Goal: Information Seeking & Learning: Learn about a topic

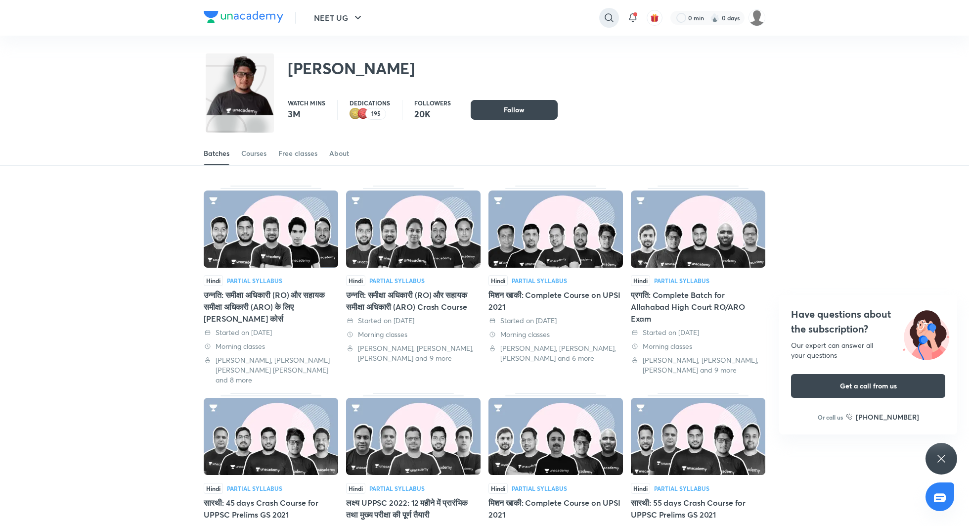
click at [612, 21] on icon at bounding box center [609, 17] width 8 height 8
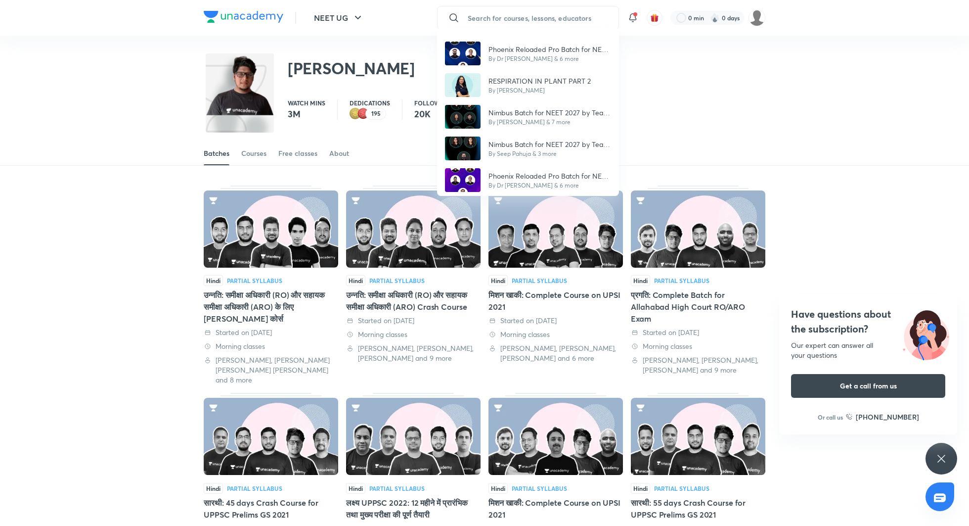
click at [521, 14] on div "Phoenix Reloaded Pro Batch for NEET UG 2026 by Team Titans By Dr [PERSON_NAME] …" at bounding box center [484, 263] width 969 height 526
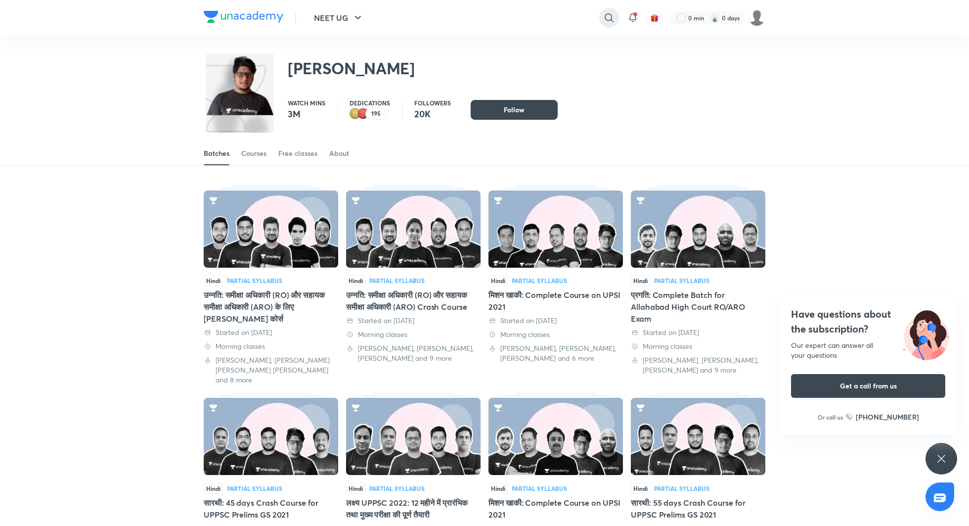
click at [604, 19] on icon at bounding box center [609, 18] width 12 height 12
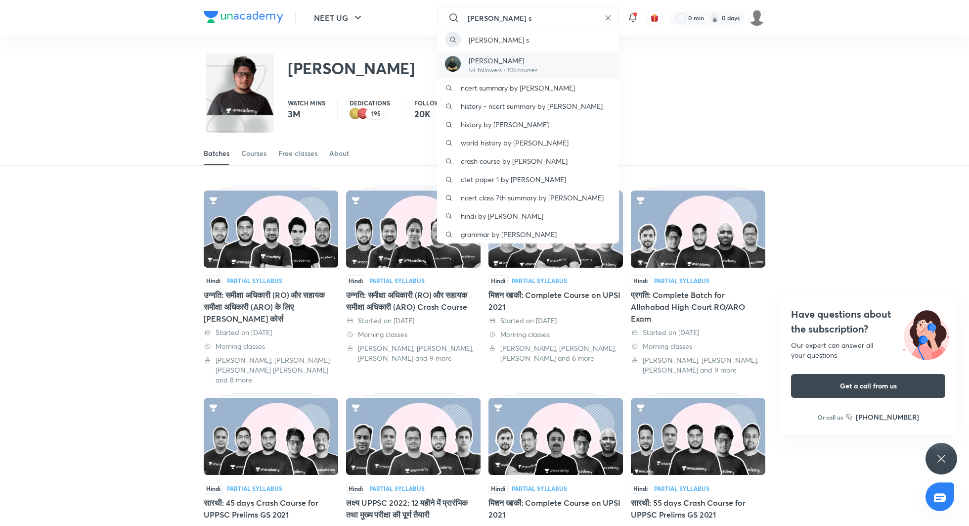
type input "[PERSON_NAME] s"
click at [541, 67] on div "[PERSON_NAME] 5K followers • 103 courses" at bounding box center [528, 64] width 182 height 27
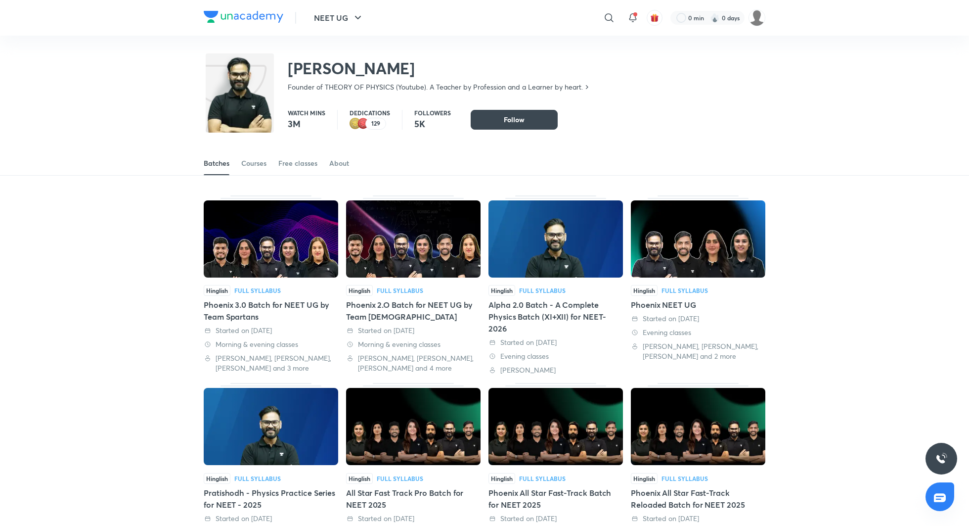
click at [261, 148] on div "Batches Courses Free classes About" at bounding box center [484, 153] width 969 height 46
click at [261, 156] on link "Courses" at bounding box center [253, 163] width 25 height 24
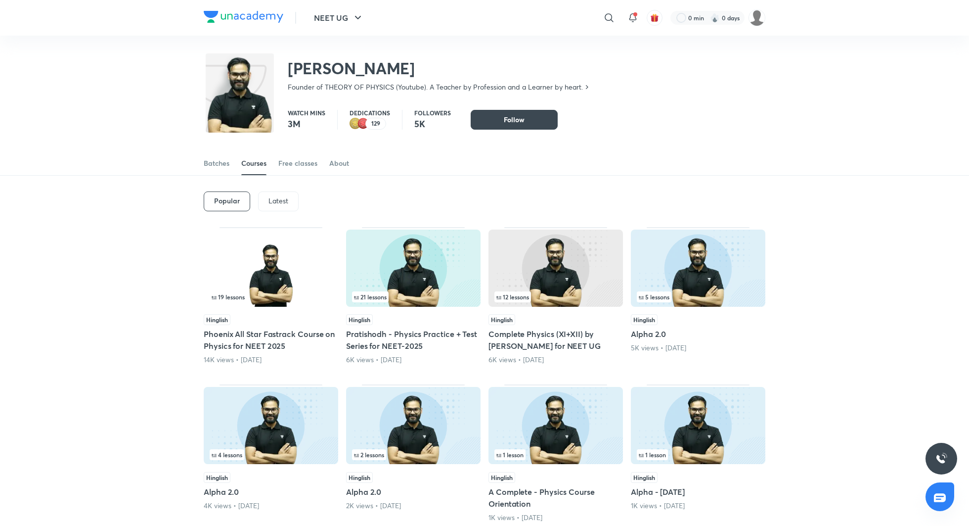
click at [277, 190] on div "Popular Latest" at bounding box center [485, 201] width 562 height 51
click at [273, 198] on p "Latest" at bounding box center [278, 201] width 20 height 8
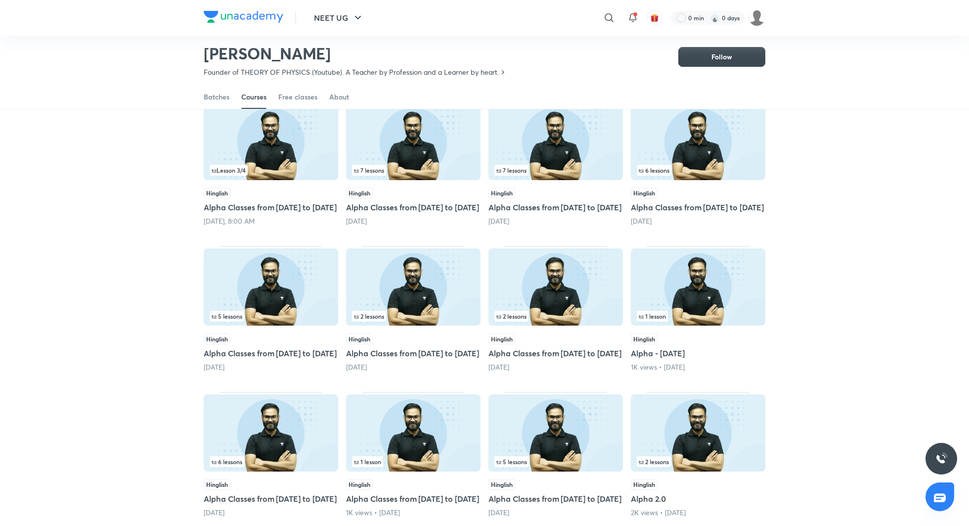
scroll to position [96, 0]
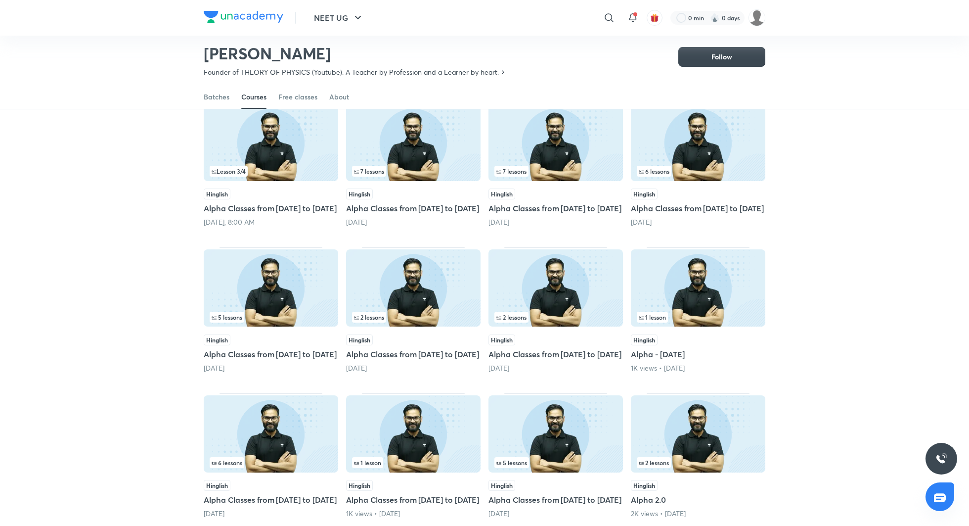
click at [371, 209] on h5 "Alpha Classes from [DATE] to [DATE]" at bounding box center [413, 208] width 134 height 12
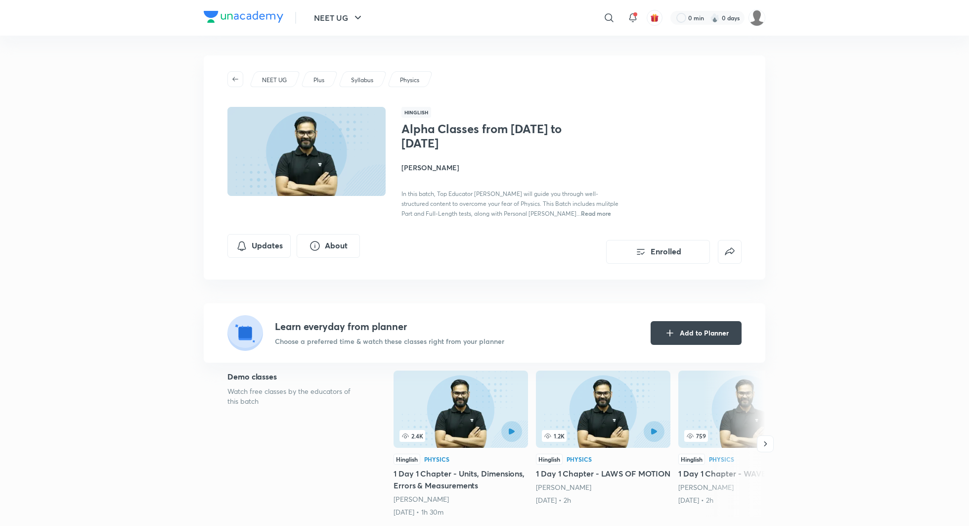
drag, startPoint x: 399, startPoint y: 167, endPoint x: 488, endPoint y: 168, distance: 89.5
click at [488, 168] on div "Hinglish Alpha Classes from [DATE] to [DATE][PERSON_NAME] In this batch, Top Ed…" at bounding box center [484, 162] width 514 height 111
copy h4 "[PERSON_NAME]"
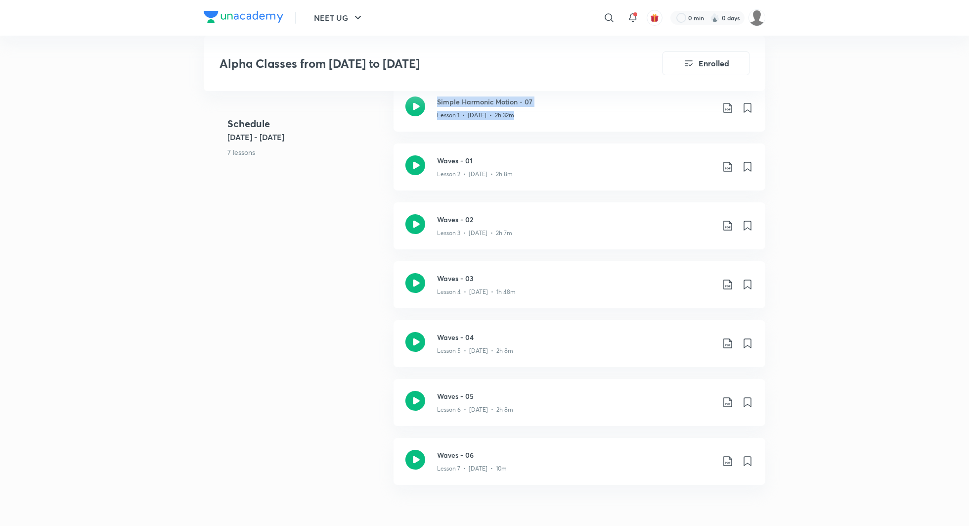
scroll to position [473, 0]
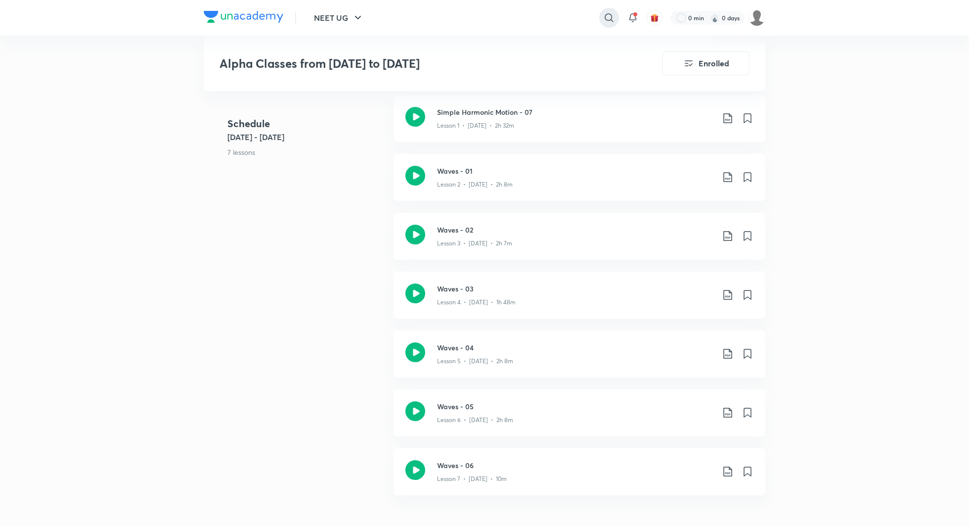
click at [606, 14] on icon at bounding box center [609, 18] width 12 height 12
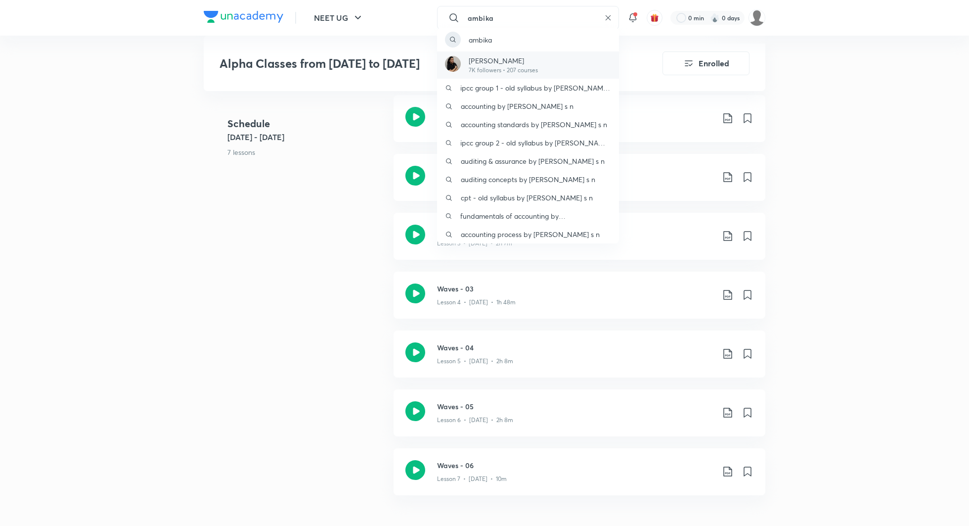
type input "ambika"
click at [522, 62] on p "[PERSON_NAME]" at bounding box center [503, 60] width 69 height 10
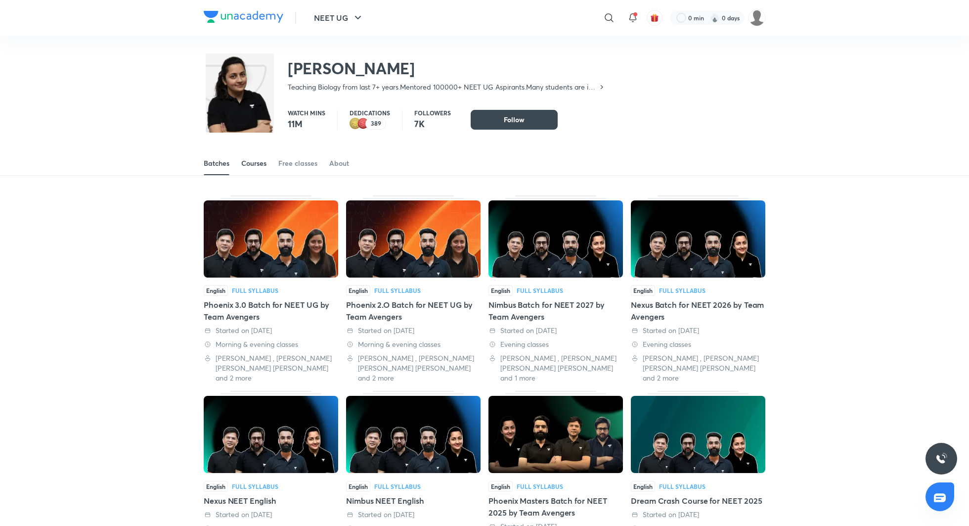
click at [252, 161] on div "Courses" at bounding box center [253, 163] width 25 height 10
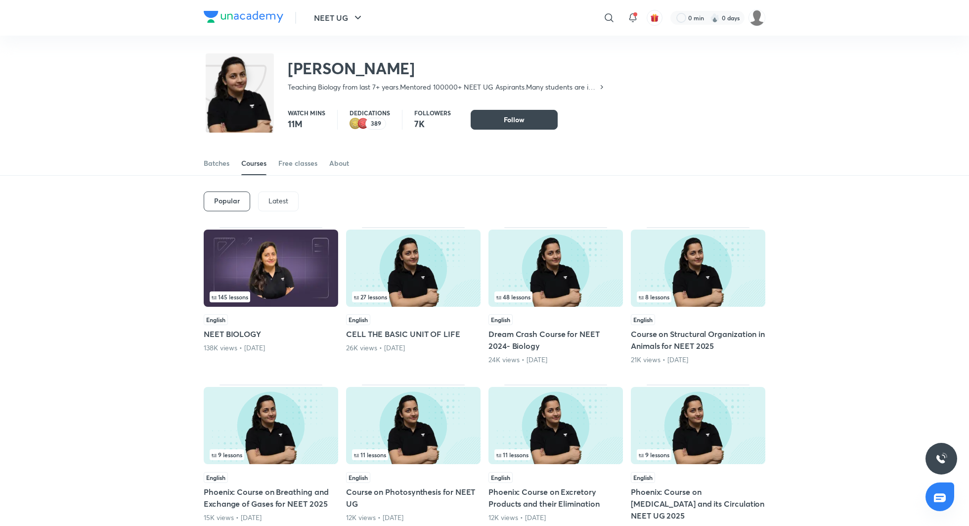
click at [281, 201] on p "Latest" at bounding box center [278, 201] width 20 height 8
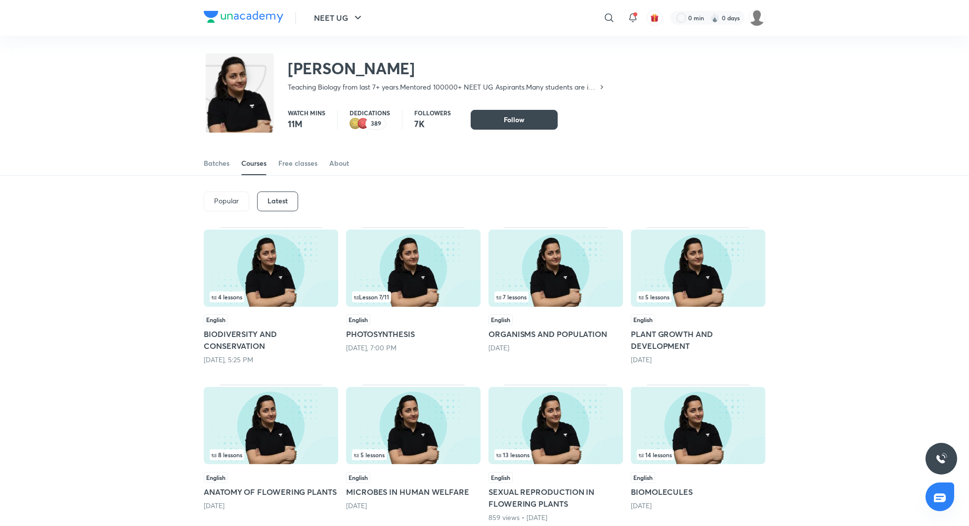
click at [518, 332] on h5 "ORGANISMS AND POPULATION" at bounding box center [555, 334] width 134 height 12
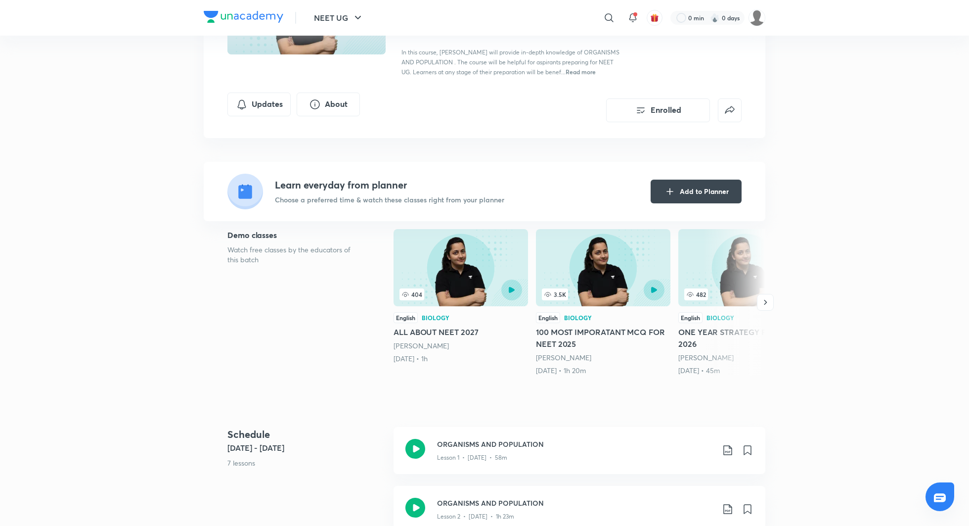
scroll to position [202, 0]
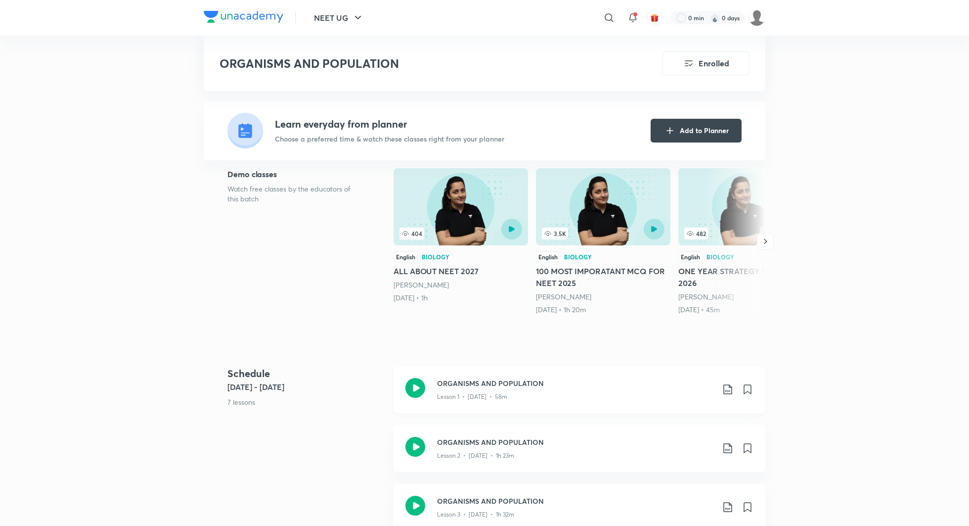
click at [422, 383] on icon at bounding box center [415, 388] width 20 height 20
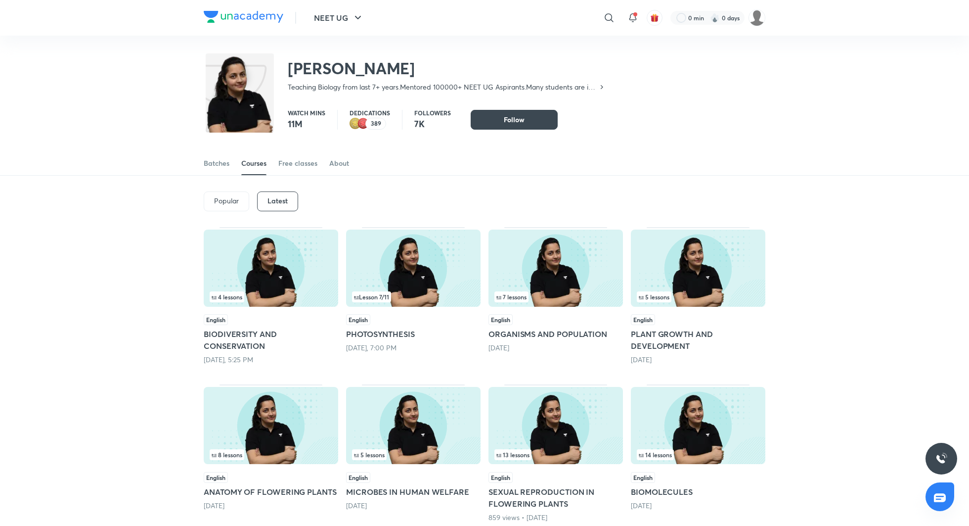
click at [378, 331] on h5 "PHOTOSYNTHESIS" at bounding box center [413, 334] width 134 height 12
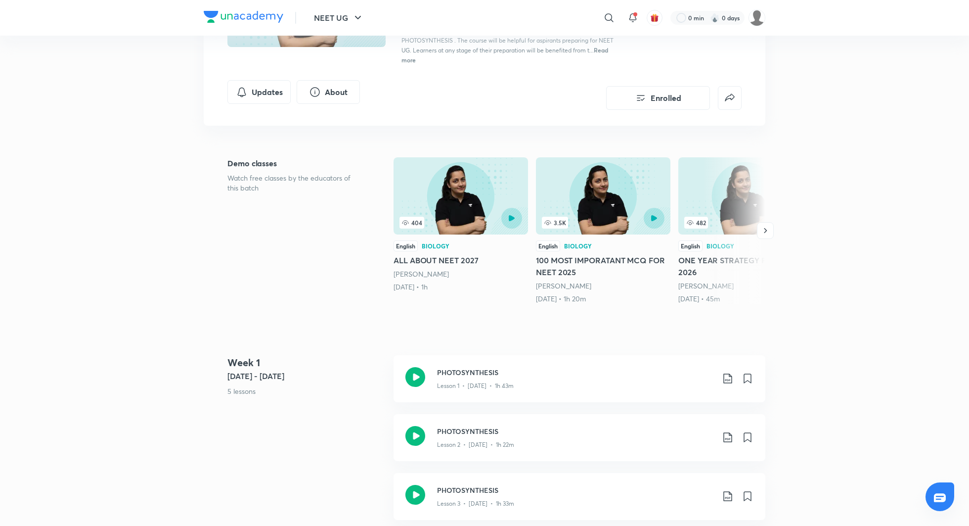
scroll to position [196, 0]
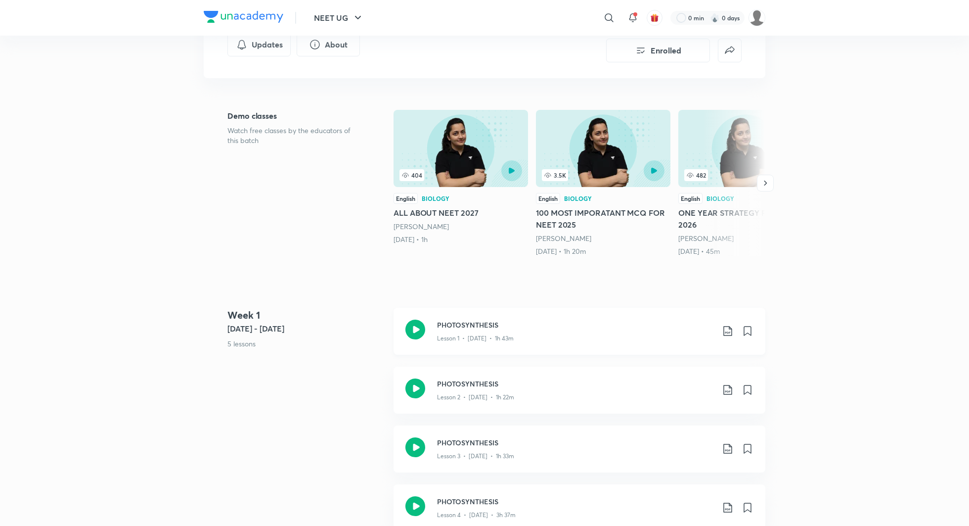
click at [412, 328] on icon at bounding box center [415, 329] width 20 height 20
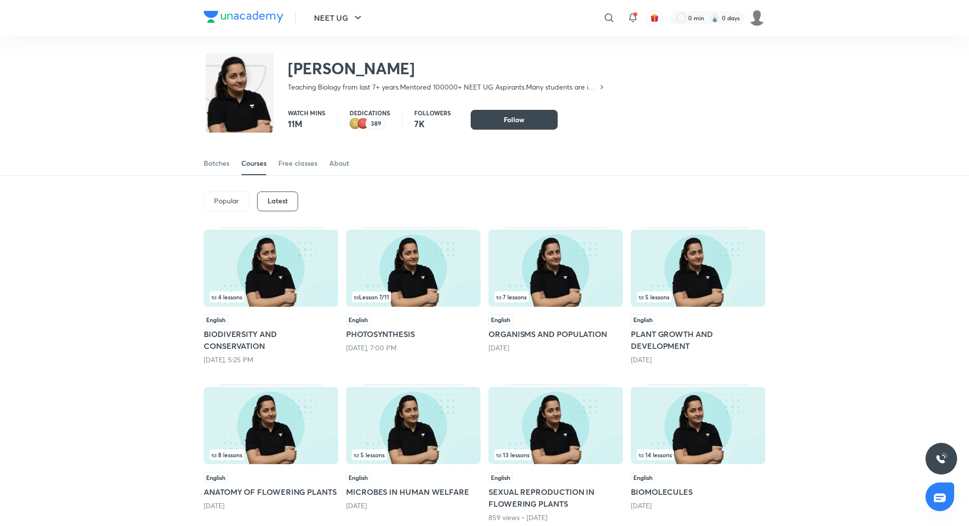
click at [674, 338] on h5 "PLANT GROWTH AND DEVELOPMENT" at bounding box center [698, 340] width 134 height 24
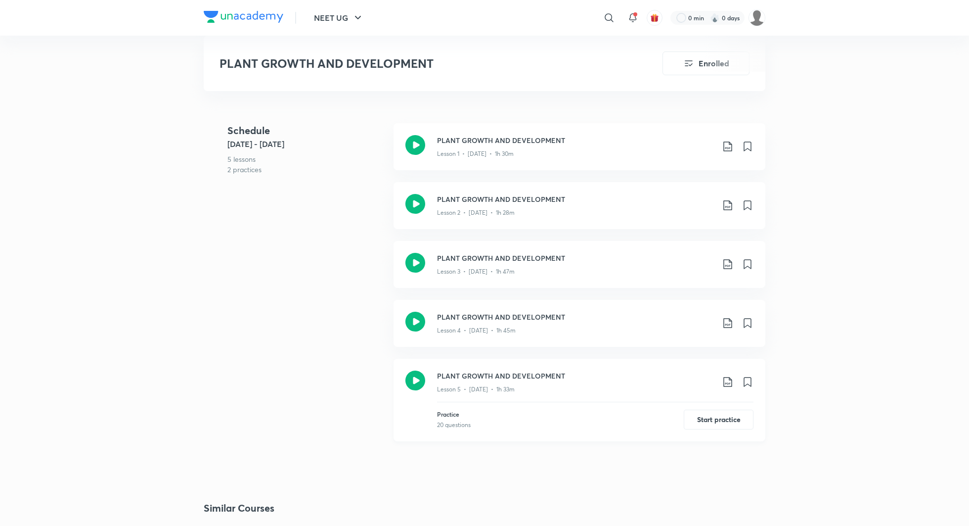
scroll to position [454, 0]
click at [415, 136] on icon at bounding box center [415, 146] width 20 height 20
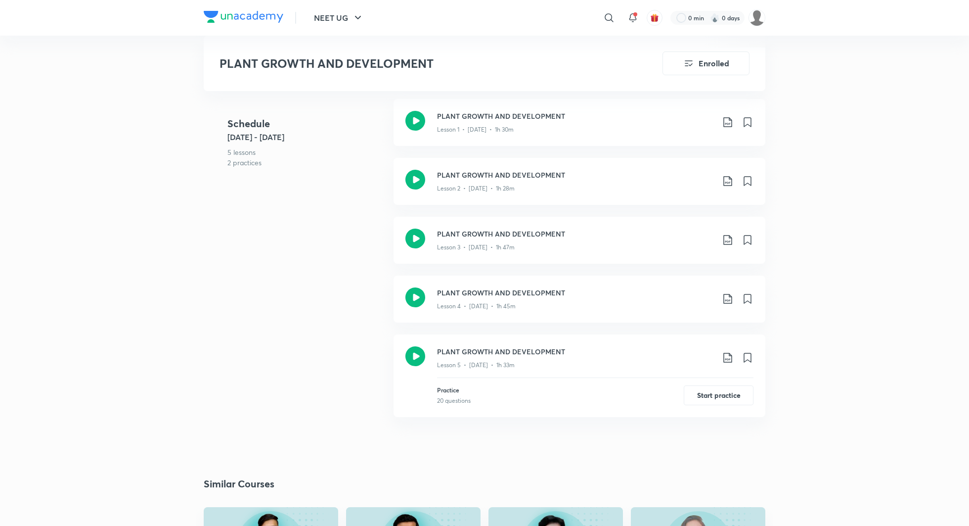
scroll to position [460, 0]
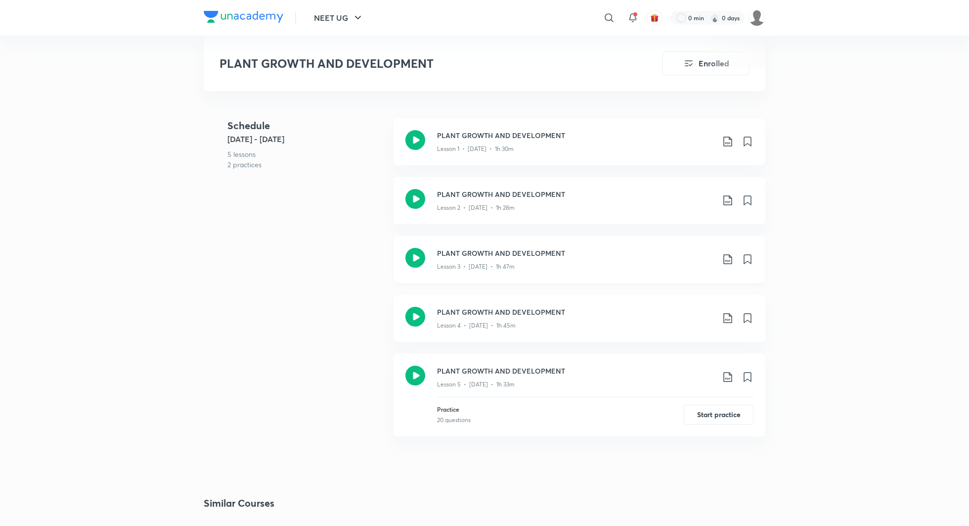
click at [489, 248] on h3 "PLANT GROWTH AND DEVELOPMENT" at bounding box center [575, 253] width 277 height 10
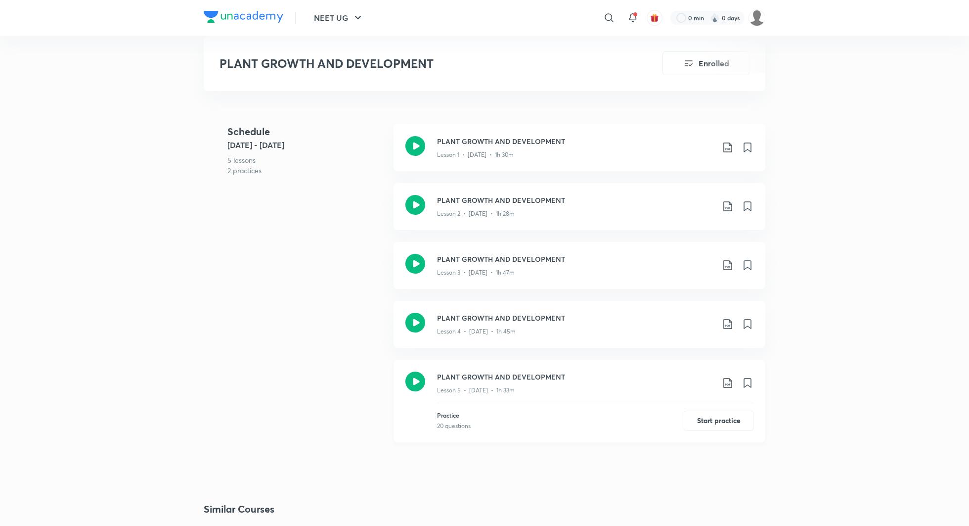
scroll to position [460, 0]
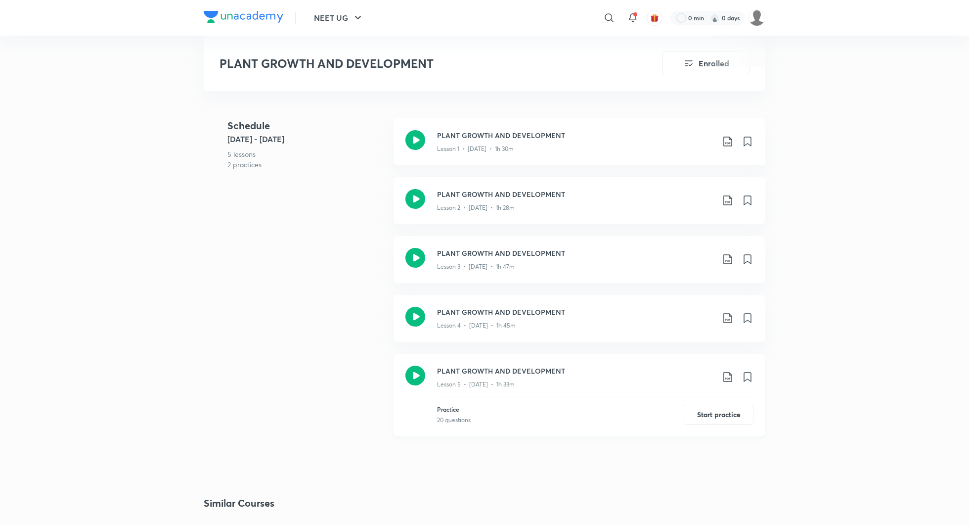
click at [489, 365] on h3 "PLANT GROWTH AND DEVELOPMENT" at bounding box center [575, 370] width 277 height 10
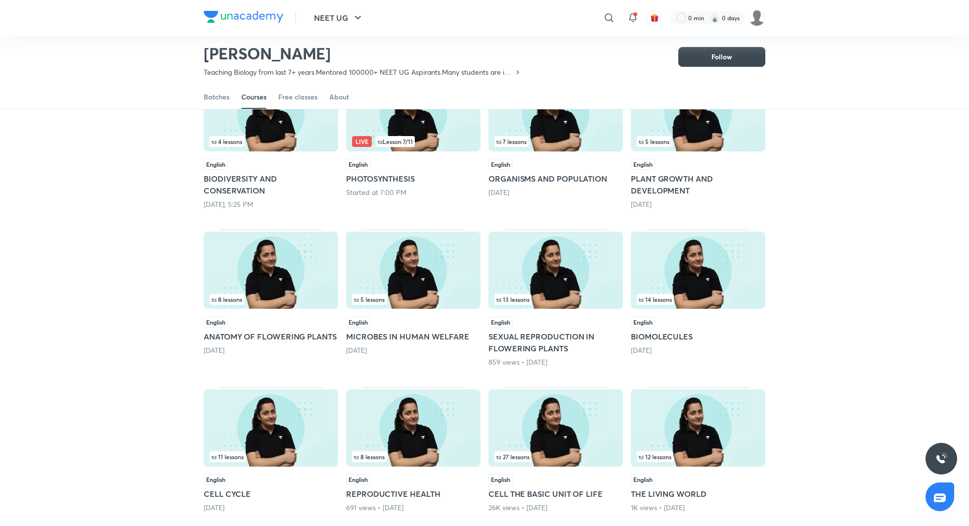
scroll to position [102, 0]
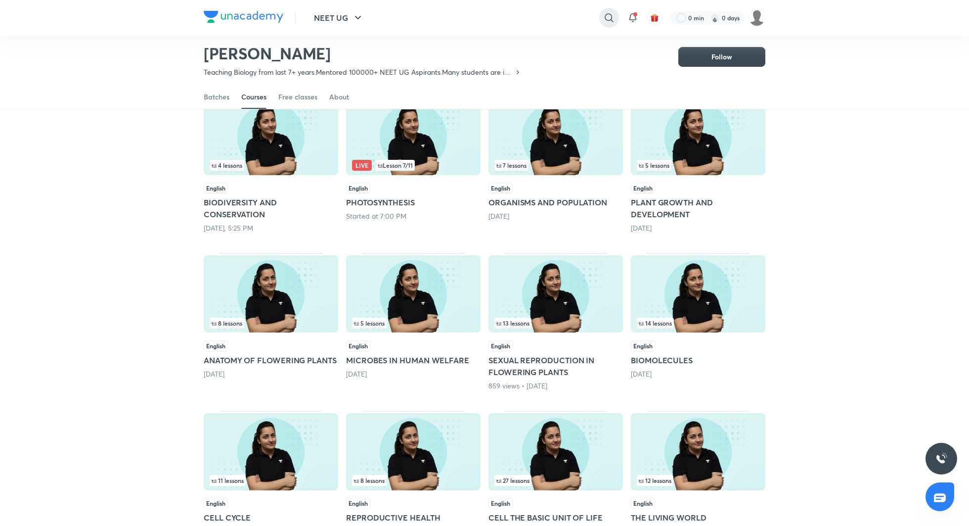
click at [611, 14] on icon at bounding box center [609, 18] width 12 height 12
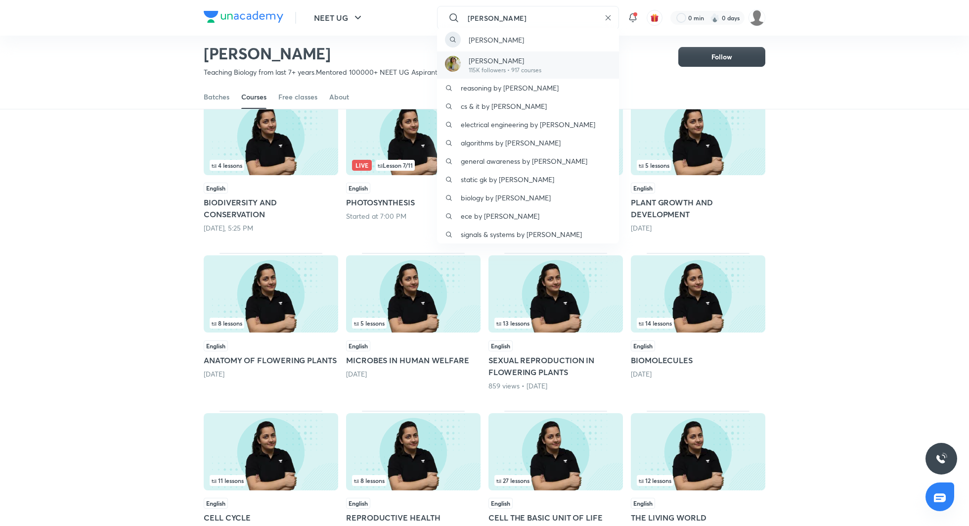
type input "[PERSON_NAME]"
click at [509, 64] on p "[PERSON_NAME]" at bounding box center [505, 60] width 73 height 10
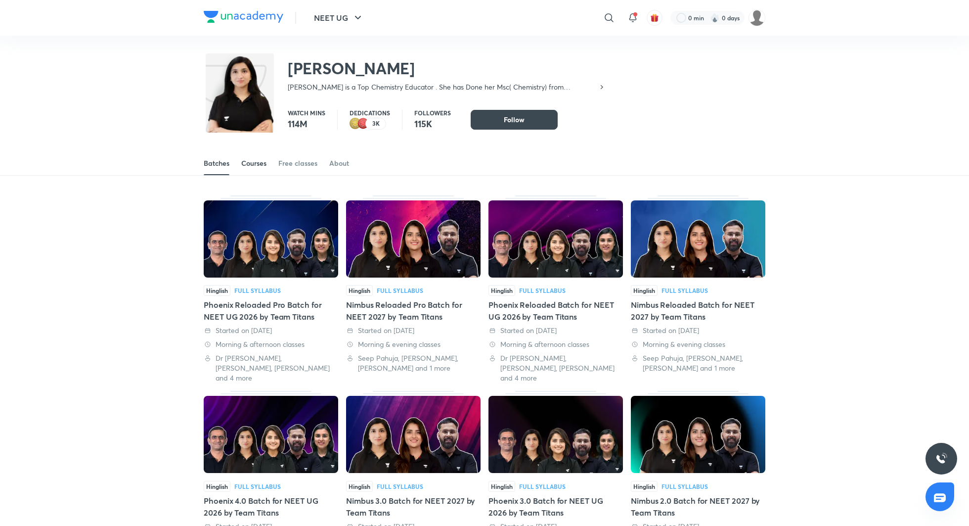
click at [255, 157] on link "Courses" at bounding box center [253, 163] width 25 height 24
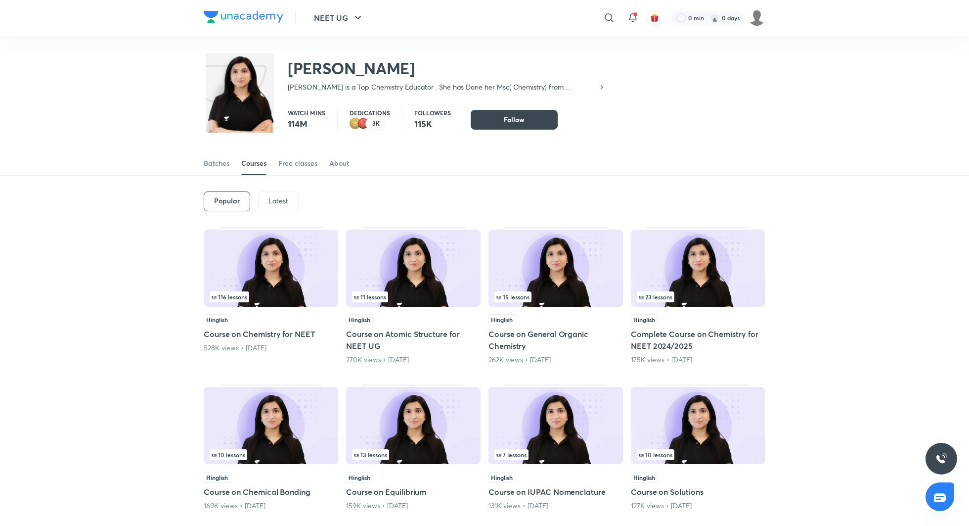
click at [272, 202] on p "Latest" at bounding box center [278, 201] width 20 height 8
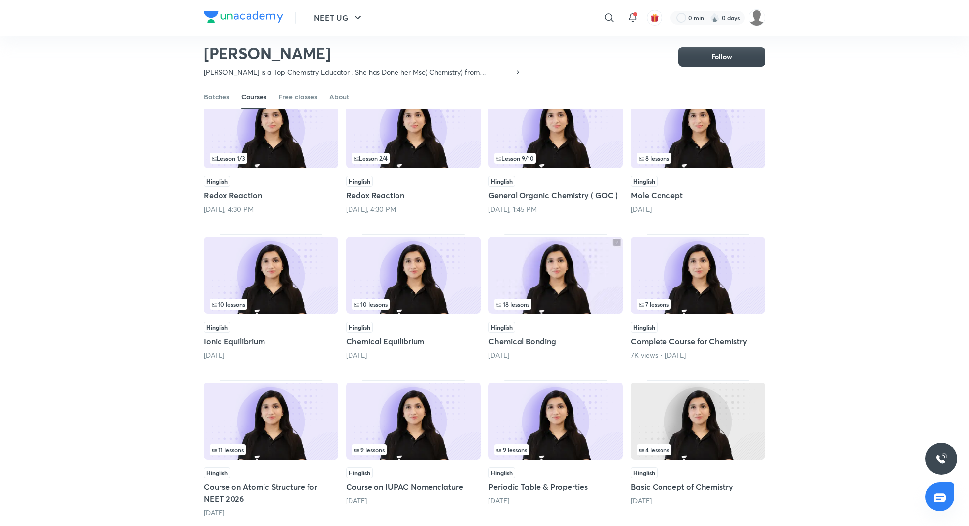
scroll to position [138, 0]
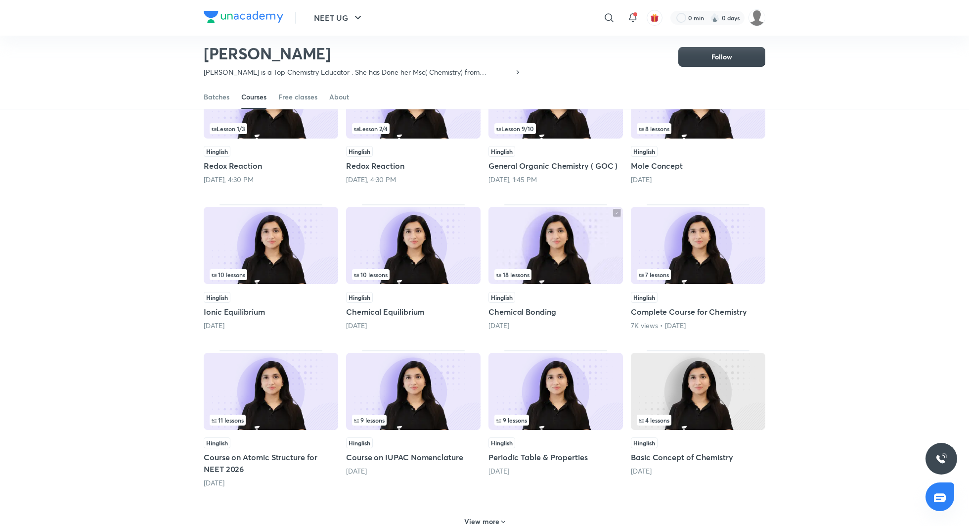
click at [649, 167] on h5 "Mole Concept" at bounding box center [698, 166] width 134 height 12
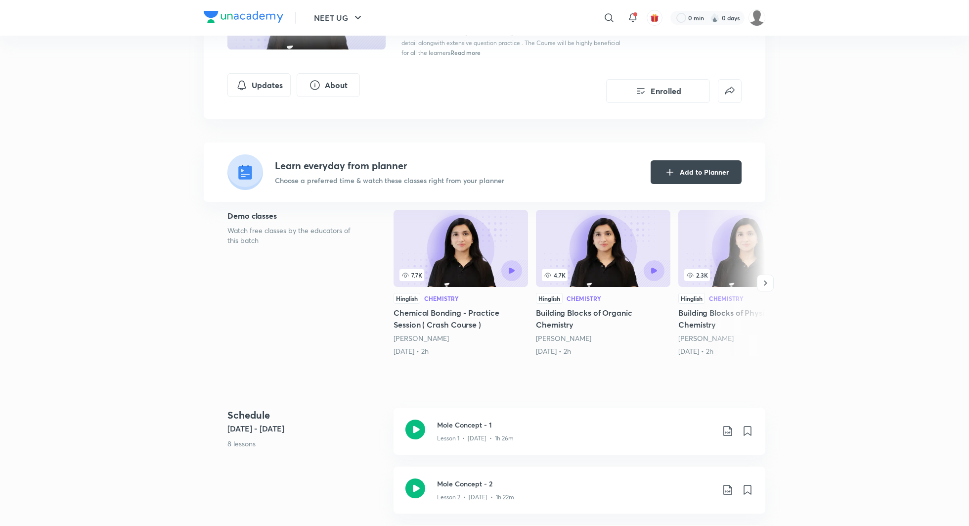
scroll to position [148, 0]
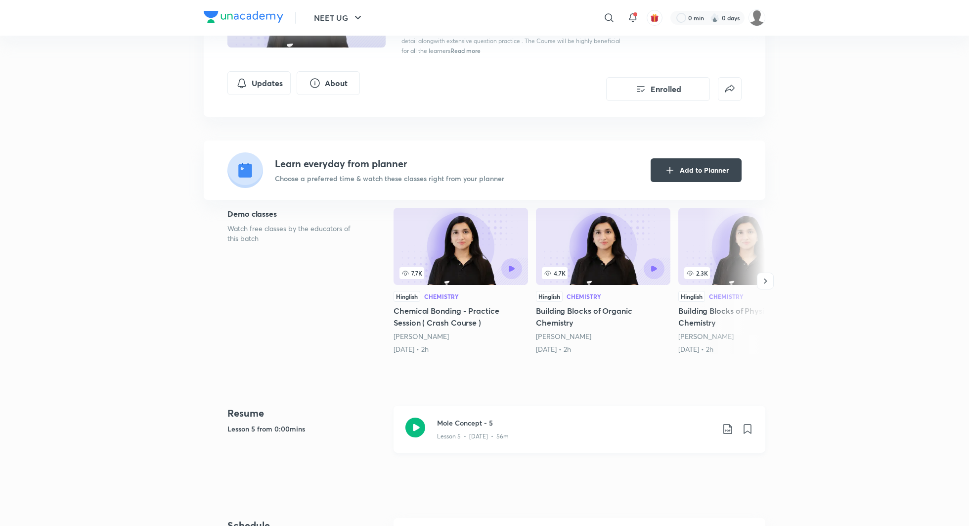
click at [422, 423] on icon at bounding box center [415, 427] width 20 height 20
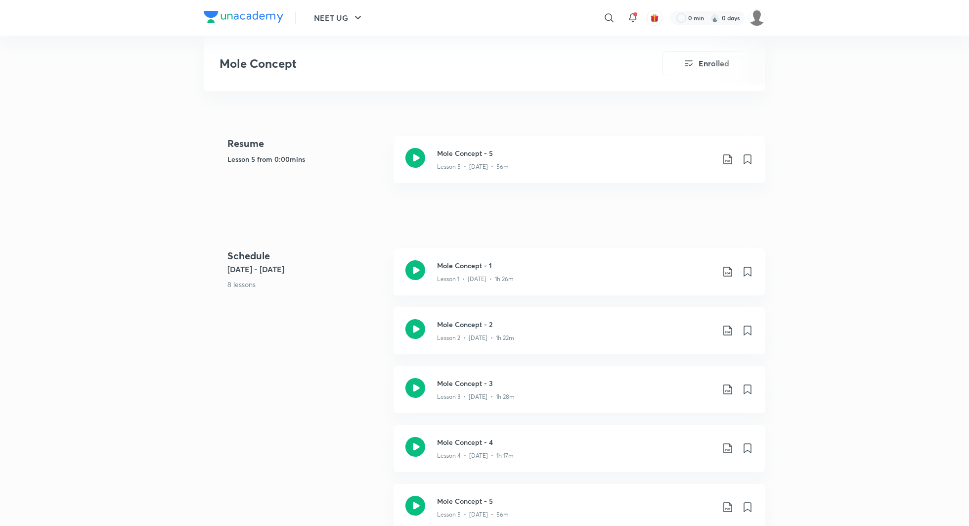
scroll to position [429, 0]
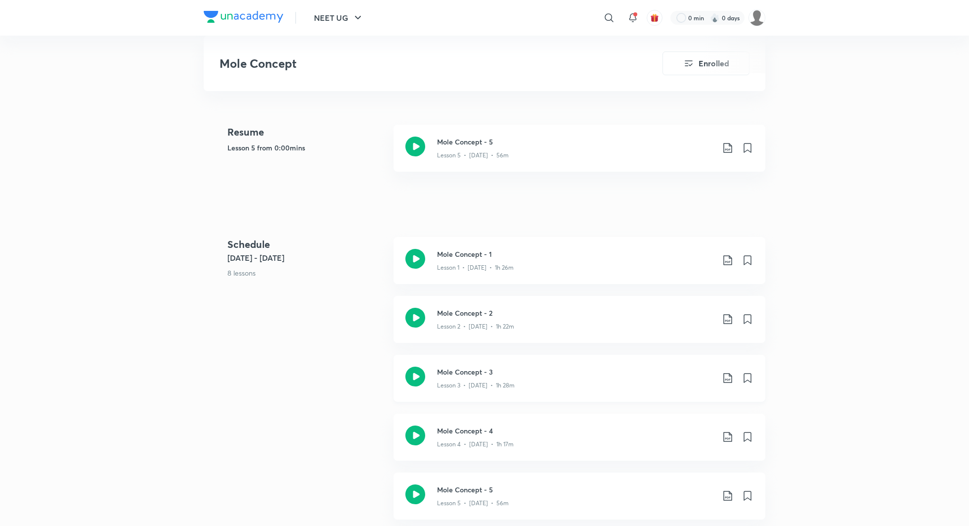
click at [415, 370] on icon at bounding box center [415, 376] width 20 height 20
